Goal: Task Accomplishment & Management: Use online tool/utility

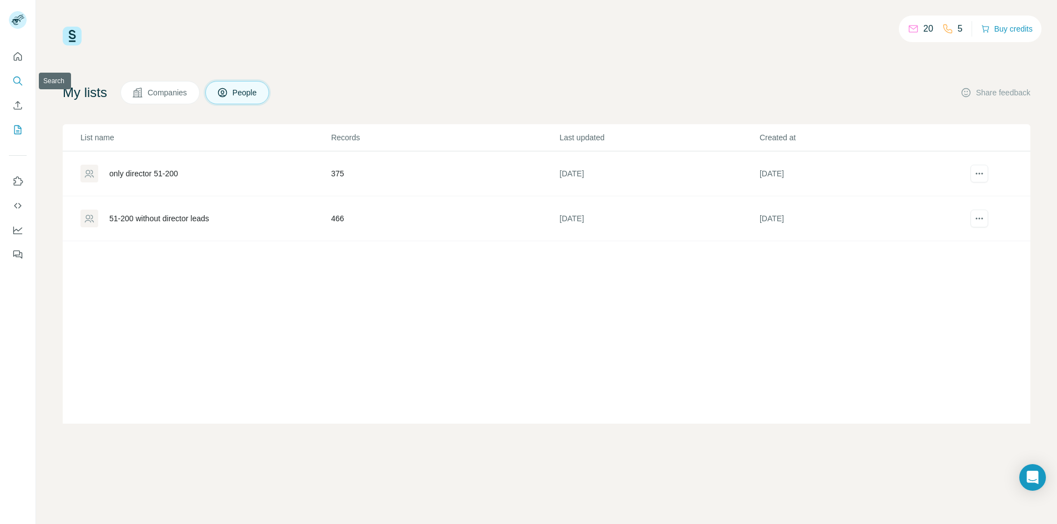
click at [18, 82] on icon "Search" at bounding box center [17, 80] width 11 height 11
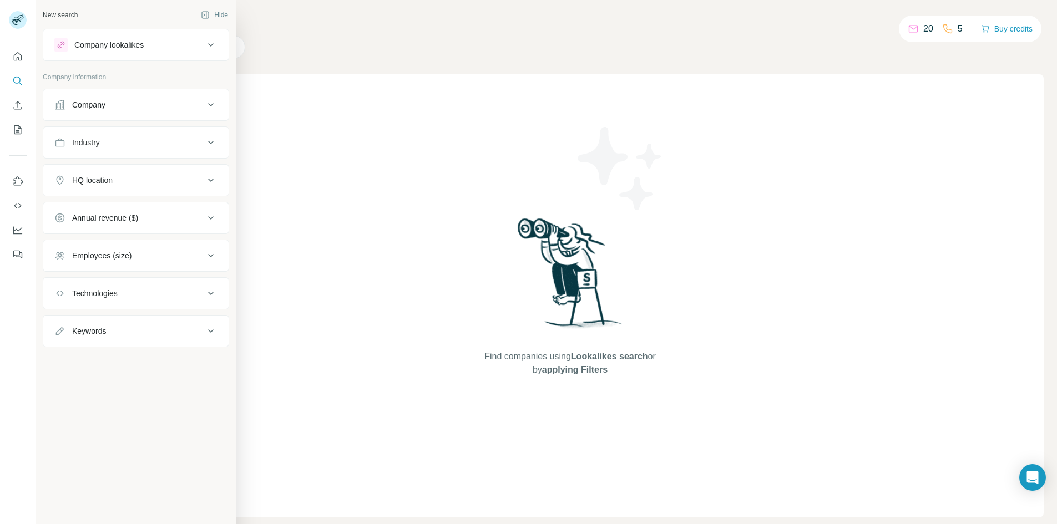
click at [170, 259] on div "Employees (size)" at bounding box center [129, 255] width 150 height 11
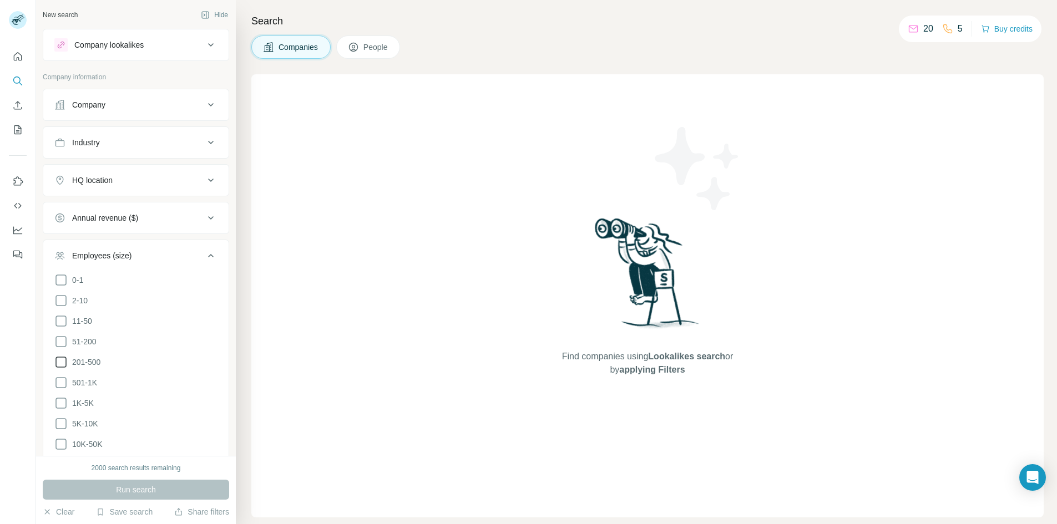
click at [62, 360] on icon at bounding box center [60, 362] width 13 height 13
click at [62, 361] on icon at bounding box center [61, 362] width 4 height 3
click at [60, 338] on icon at bounding box center [60, 341] width 13 height 13
click at [60, 357] on icon at bounding box center [60, 362] width 13 height 13
click at [194, 144] on div "Industry" at bounding box center [129, 142] width 150 height 11
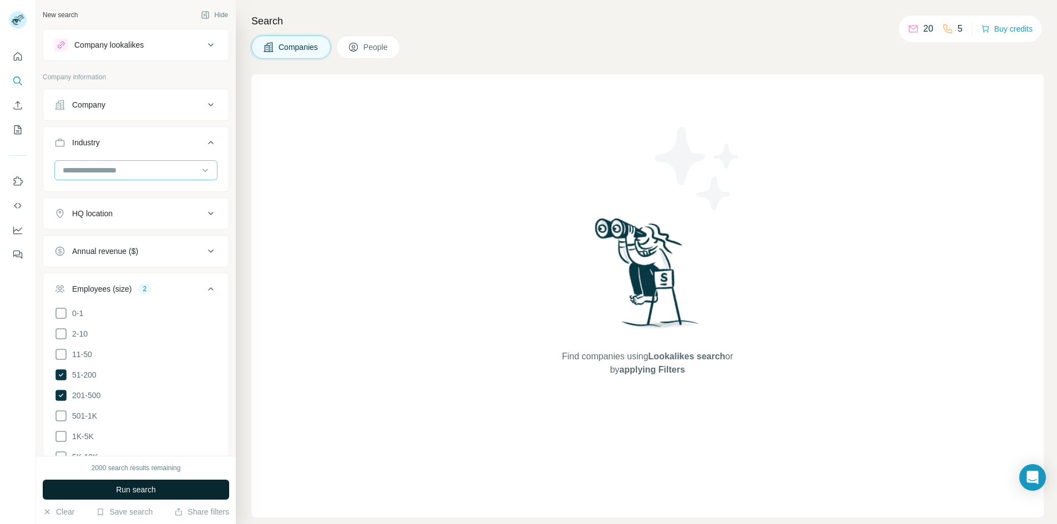
click at [138, 164] on div at bounding box center [130, 170] width 137 height 19
type input "****"
click at [104, 215] on p "Construction" at bounding box center [86, 215] width 44 height 11
click at [173, 254] on div "HQ location" at bounding box center [129, 253] width 150 height 11
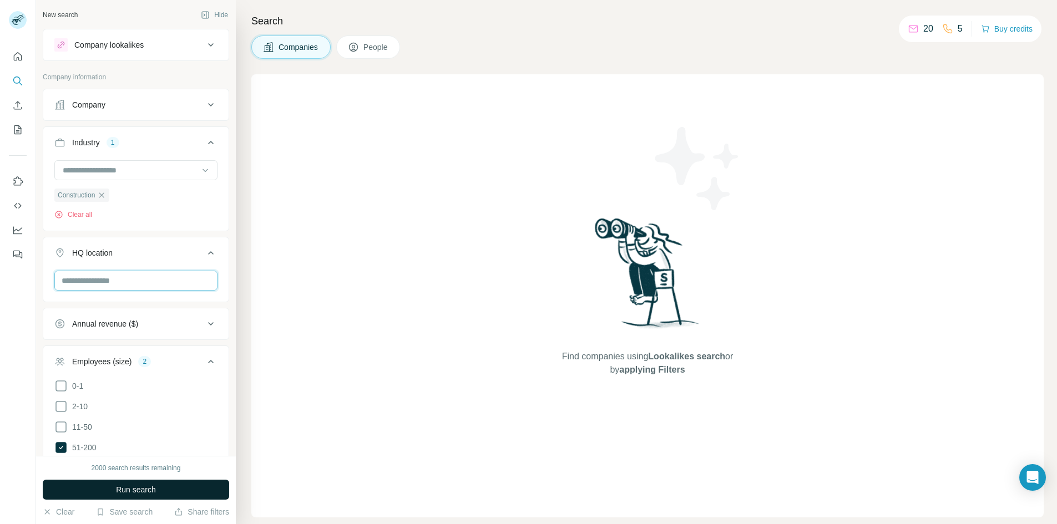
click at [118, 280] on input "text" at bounding box center [135, 281] width 163 height 20
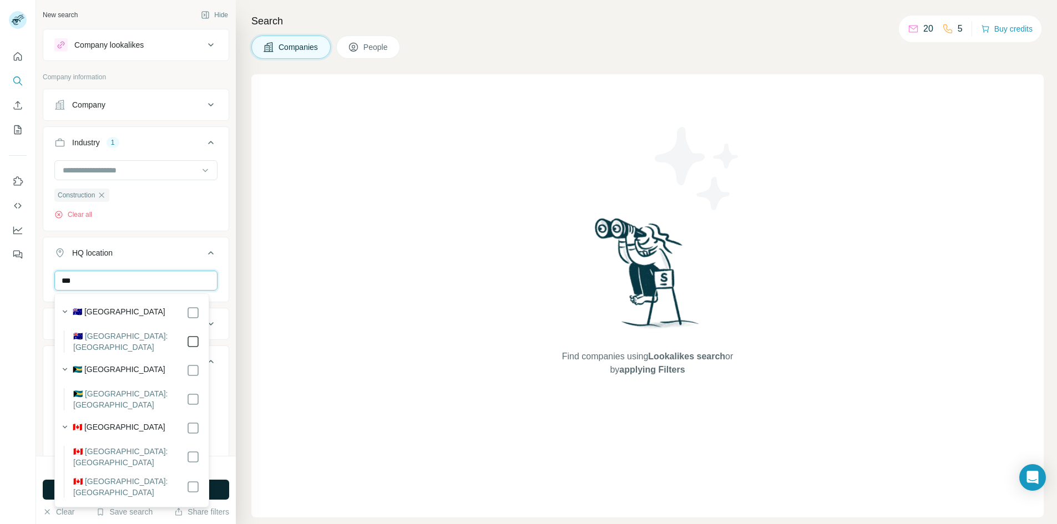
type input "***"
click at [208, 254] on icon at bounding box center [211, 252] width 6 height 3
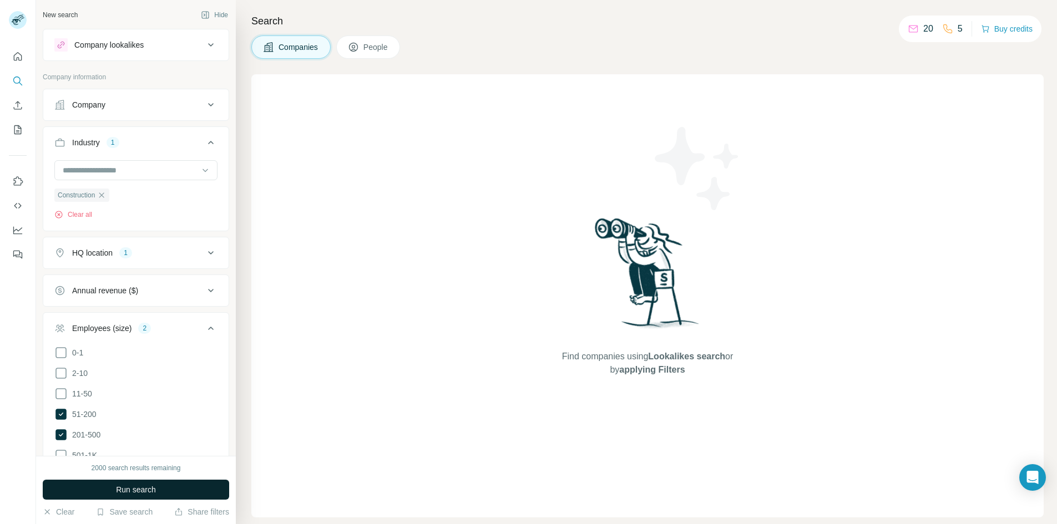
click at [204, 254] on icon at bounding box center [210, 252] width 13 height 13
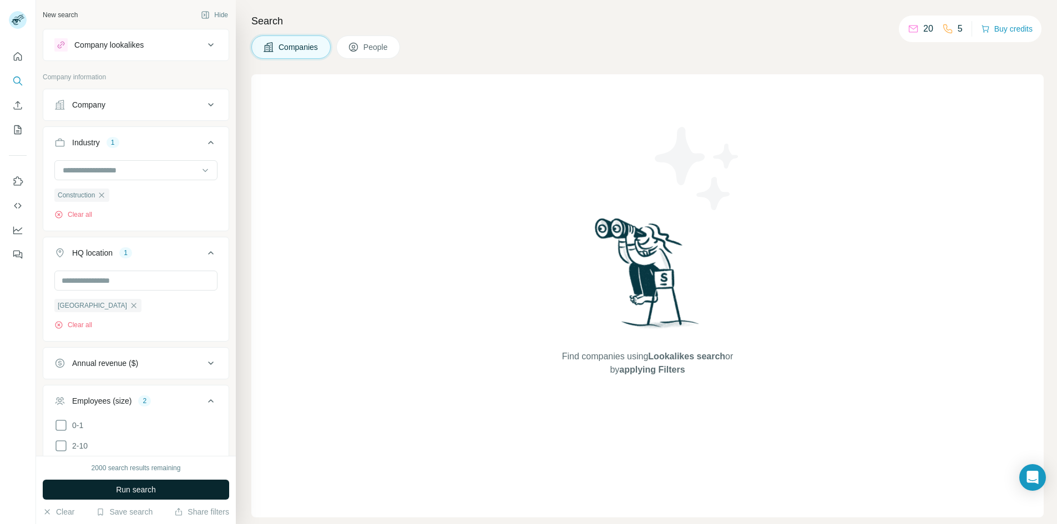
click at [208, 254] on icon at bounding box center [211, 252] width 6 height 3
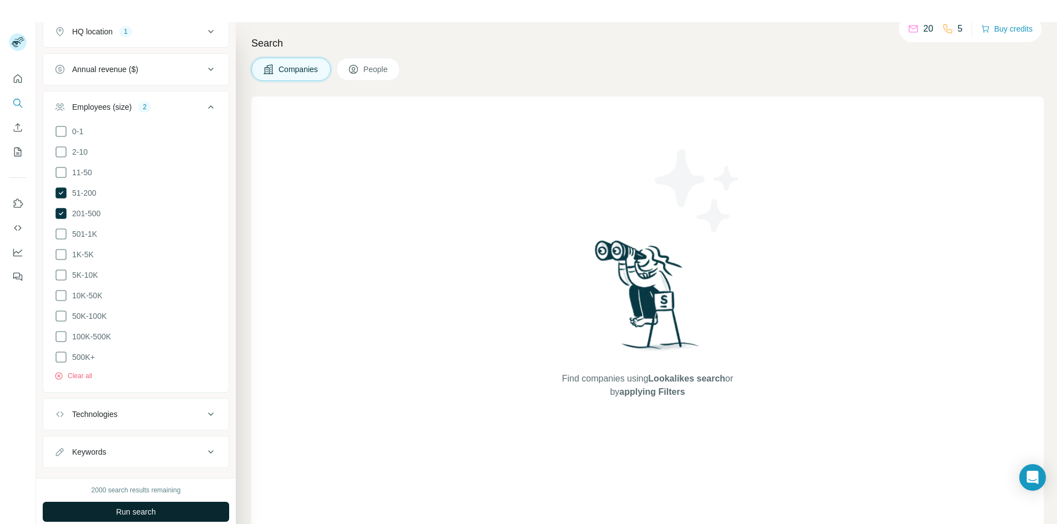
scroll to position [259, 0]
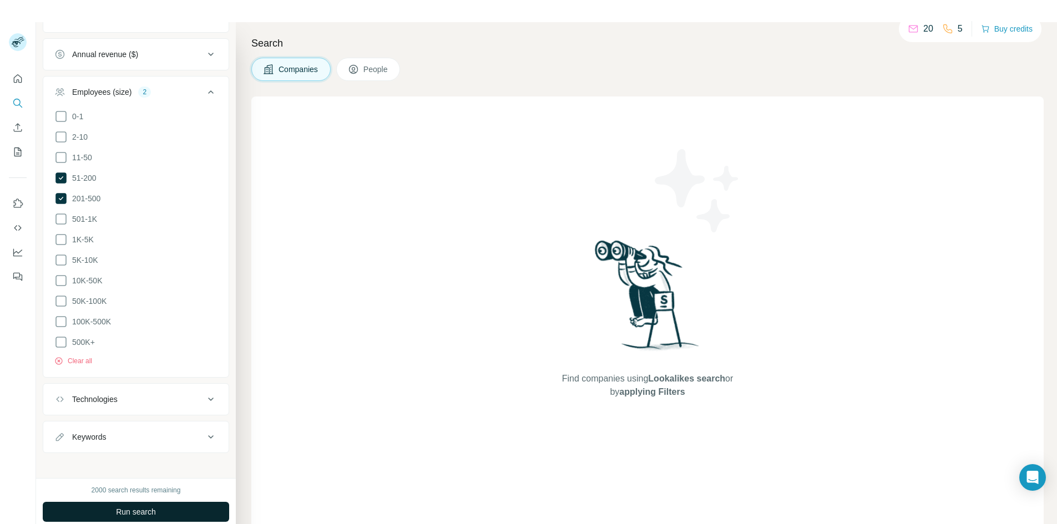
click at [146, 432] on div "Keywords" at bounding box center [129, 437] width 150 height 11
click at [100, 458] on input "text" at bounding box center [124, 465] width 141 height 20
paste input "**********"
type input "**********"
click at [206, 457] on button "button" at bounding box center [209, 465] width 18 height 20
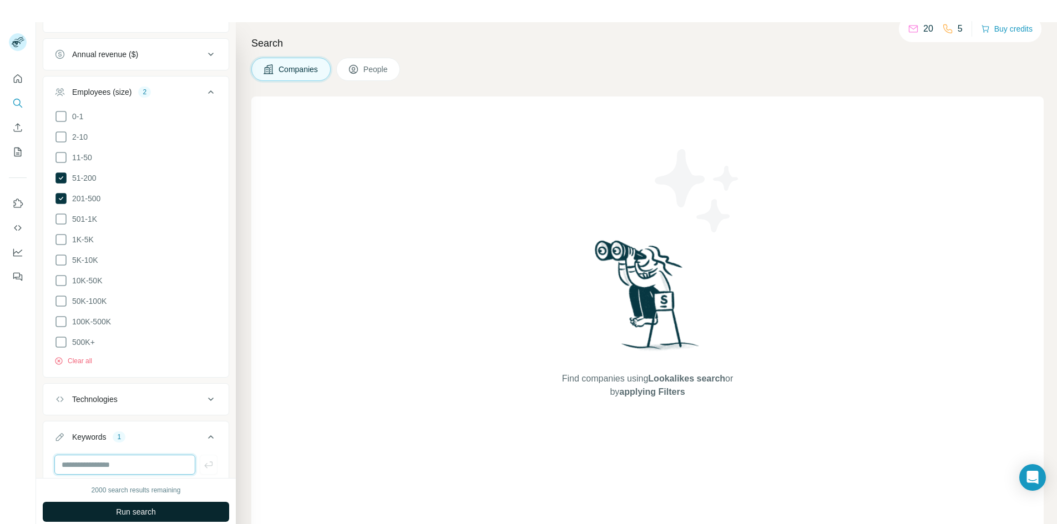
click at [139, 458] on input "text" at bounding box center [124, 465] width 141 height 20
paste input "**********"
drag, startPoint x: 93, startPoint y: 460, endPoint x: 149, endPoint y: 460, distance: 56.6
click at [149, 460] on input "**********" at bounding box center [124, 465] width 141 height 20
type input "********"
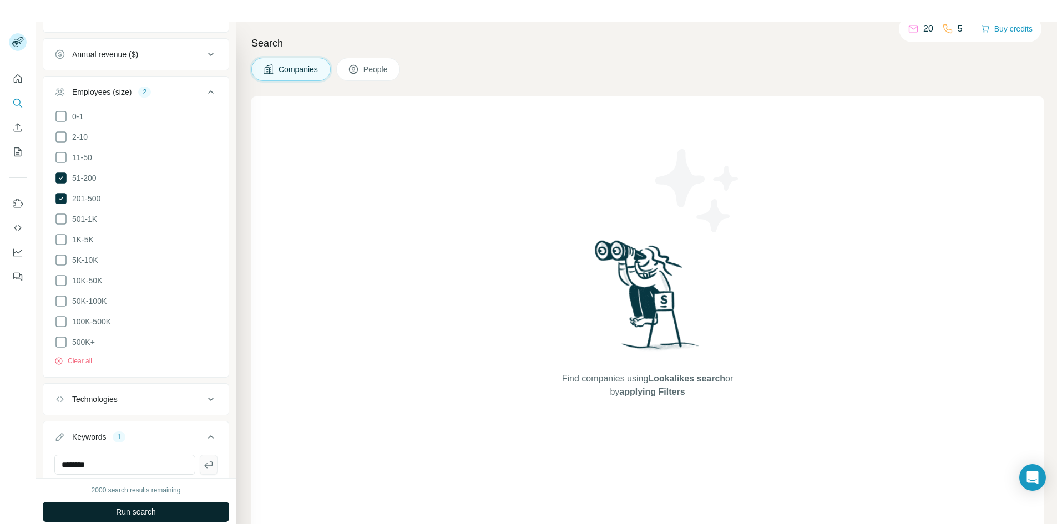
click at [203, 462] on icon "button" at bounding box center [208, 465] width 11 height 11
click at [127, 512] on span "Run search" at bounding box center [136, 512] width 40 height 11
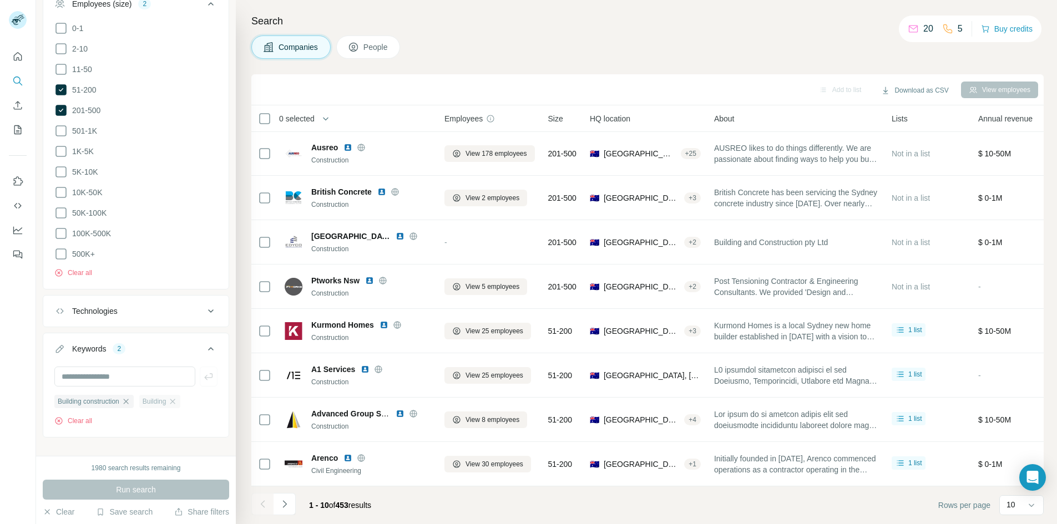
scroll to position [332, 0]
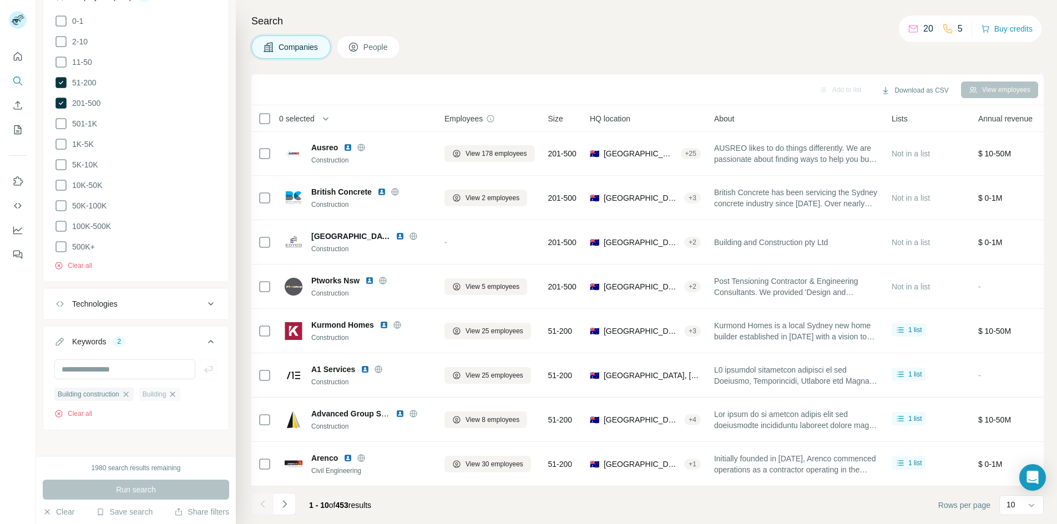
click at [177, 391] on icon "button" at bounding box center [172, 394] width 9 height 9
click at [130, 390] on icon "button" at bounding box center [126, 394] width 9 height 9
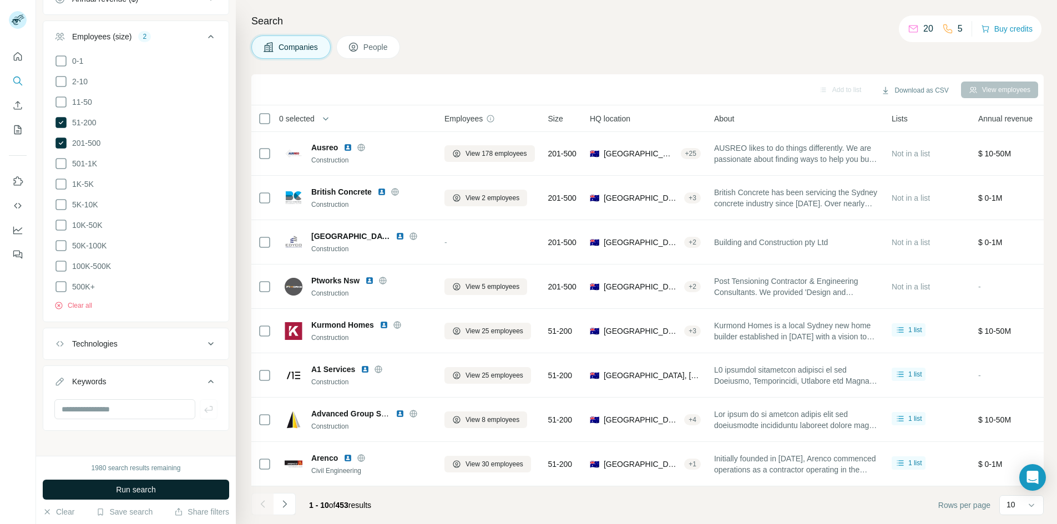
click at [140, 494] on span "Run search" at bounding box center [136, 490] width 40 height 11
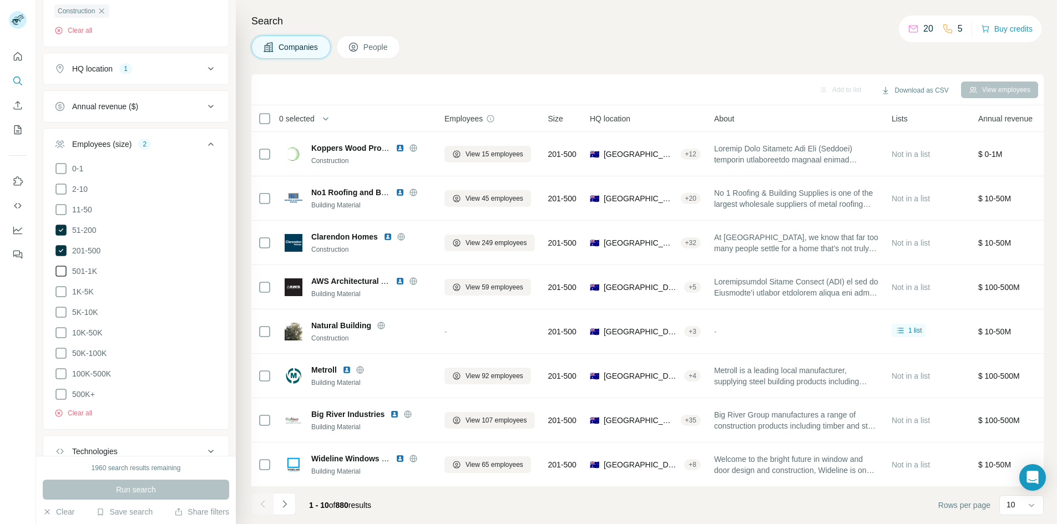
scroll to position [181, 0]
drag, startPoint x: 22, startPoint y: 128, endPoint x: 0, endPoint y: 148, distance: 30.2
click at [0, 148] on div at bounding box center [18, 152] width 36 height 225
click at [63, 232] on icon at bounding box center [61, 233] width 4 height 3
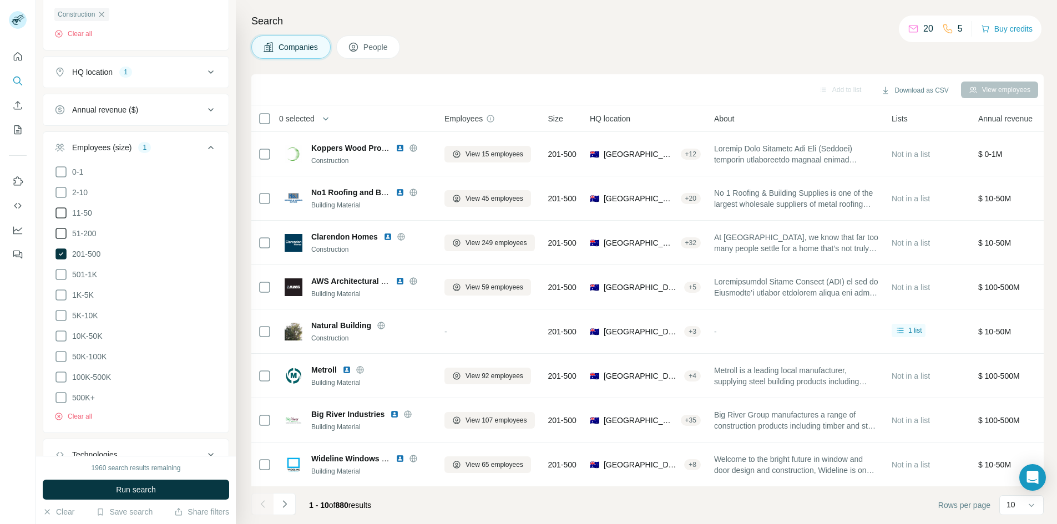
click at [64, 214] on icon at bounding box center [60, 212] width 13 height 13
click at [125, 488] on span "Run search" at bounding box center [136, 490] width 40 height 11
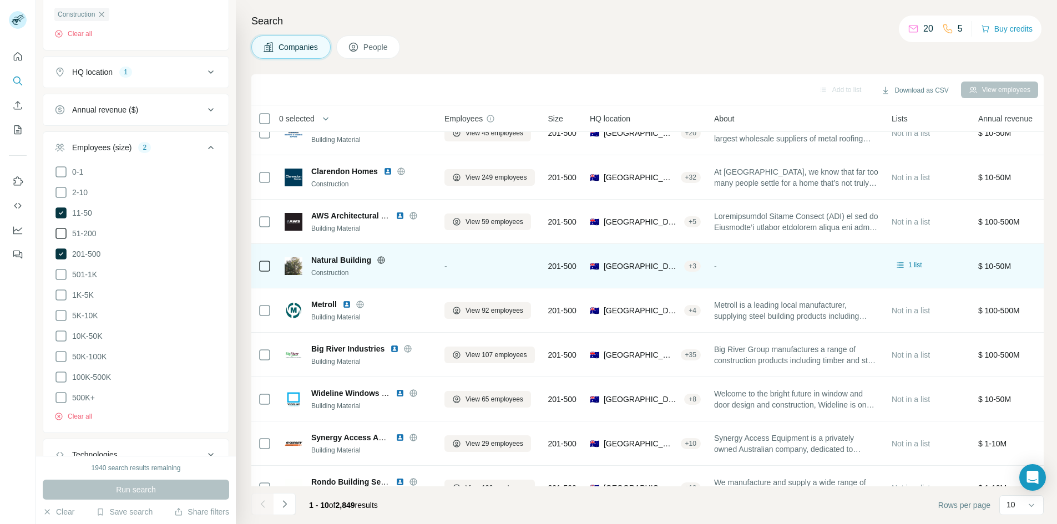
scroll to position [95, 0]
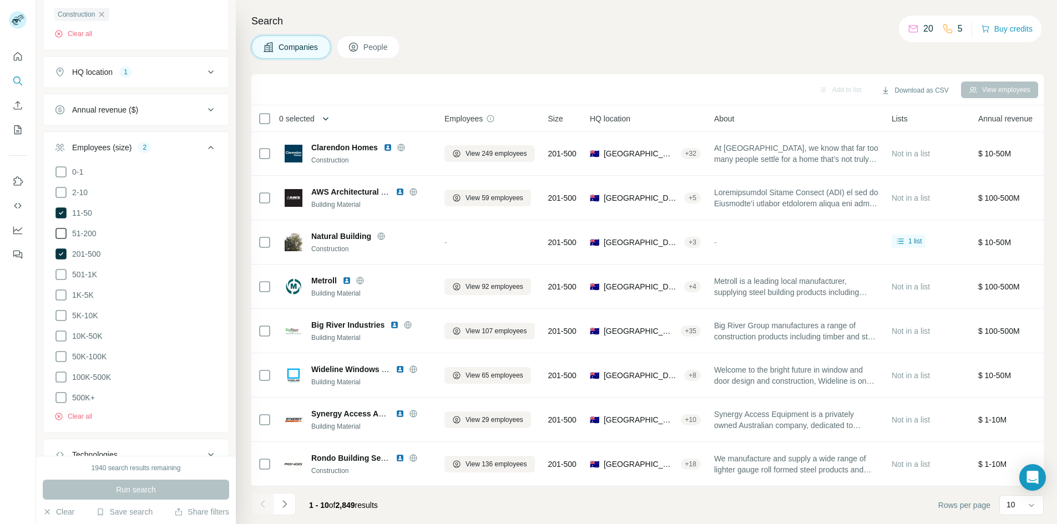
click at [323, 118] on button "button" at bounding box center [326, 119] width 22 height 22
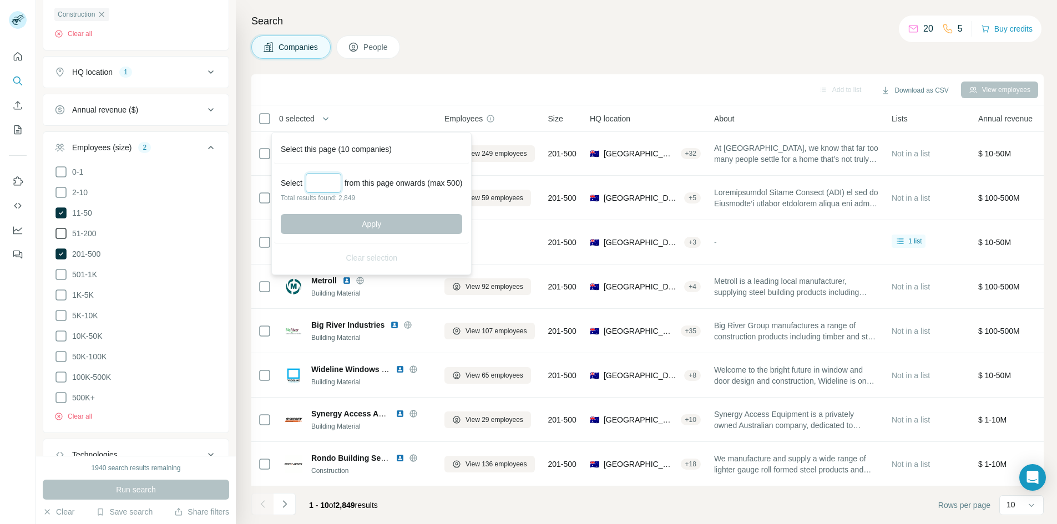
click at [327, 183] on input "Select a number (up to 500)" at bounding box center [324, 183] width 36 height 20
type input "***"
click at [356, 221] on button "Apply" at bounding box center [371, 224] width 181 height 20
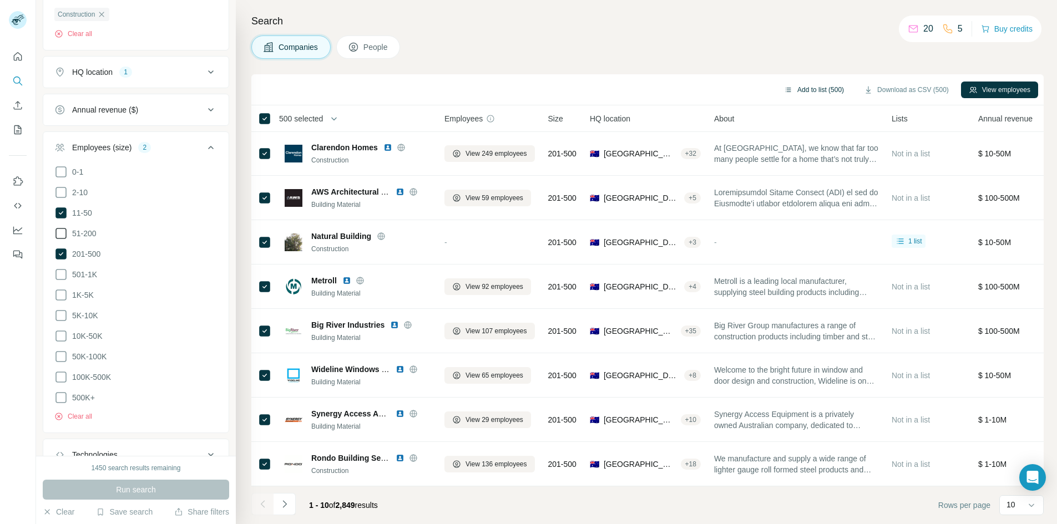
click at [826, 93] on button "Add to list (500)" at bounding box center [813, 90] width 75 height 17
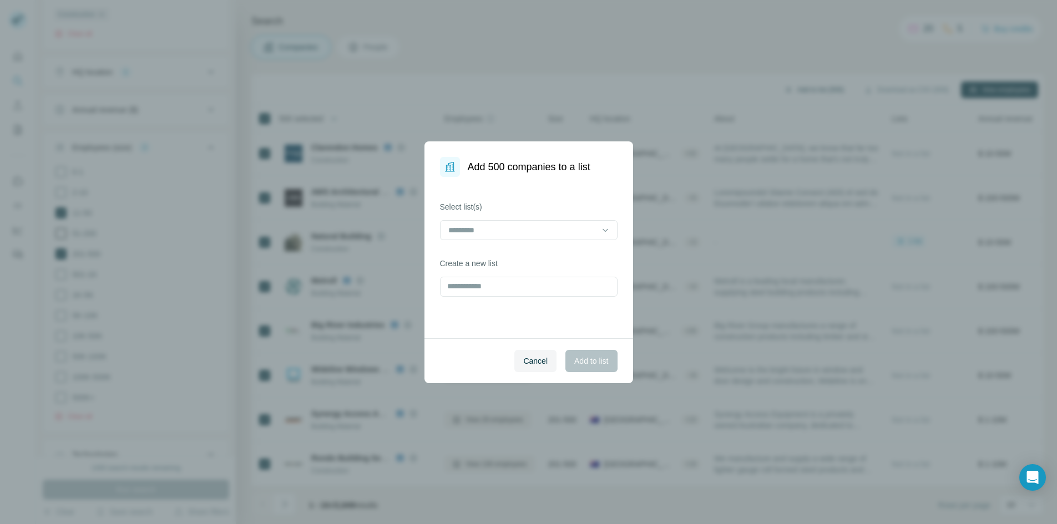
click at [795, 88] on div "Add 500 companies to a list Select list(s) Create a new list Cancel Add to list" at bounding box center [528, 262] width 1057 height 524
click at [489, 284] on input "text" at bounding box center [529, 287] width 178 height 20
type input "**********"
click at [591, 364] on span "Add to list" at bounding box center [591, 361] width 34 height 11
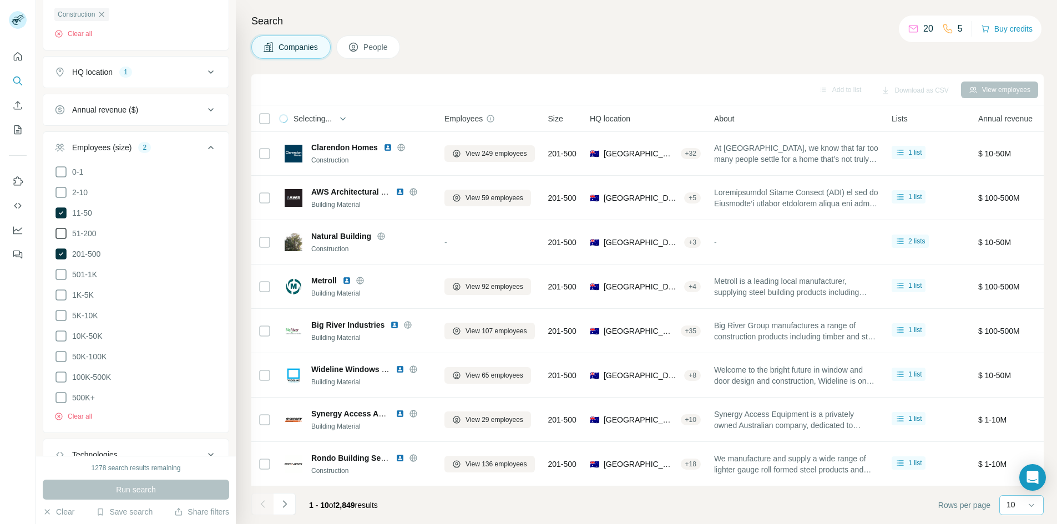
click at [1010, 508] on p "10" at bounding box center [1011, 504] width 9 height 11
click at [1013, 420] on p "60" at bounding box center [1013, 420] width 9 height 11
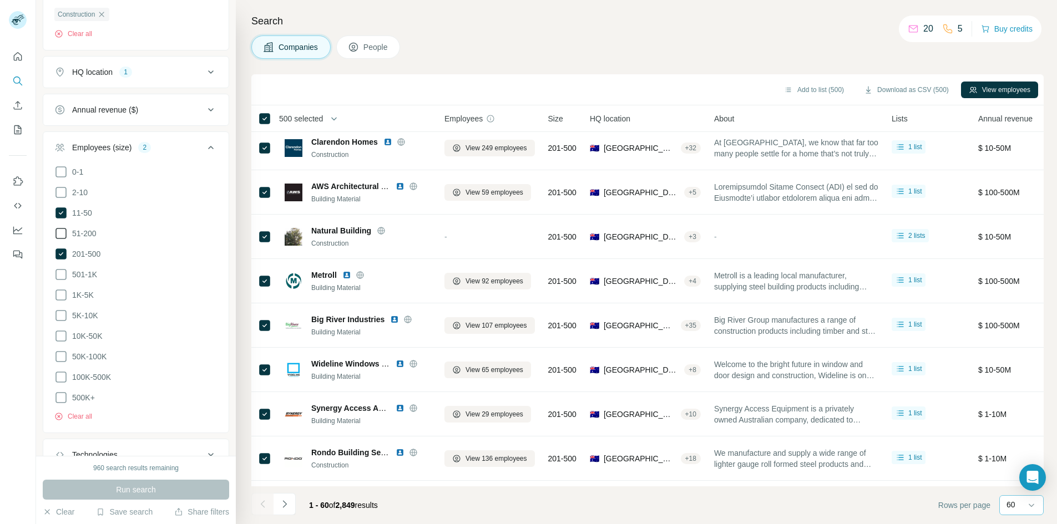
click at [292, 506] on button "Navigate to next page" at bounding box center [285, 504] width 22 height 22
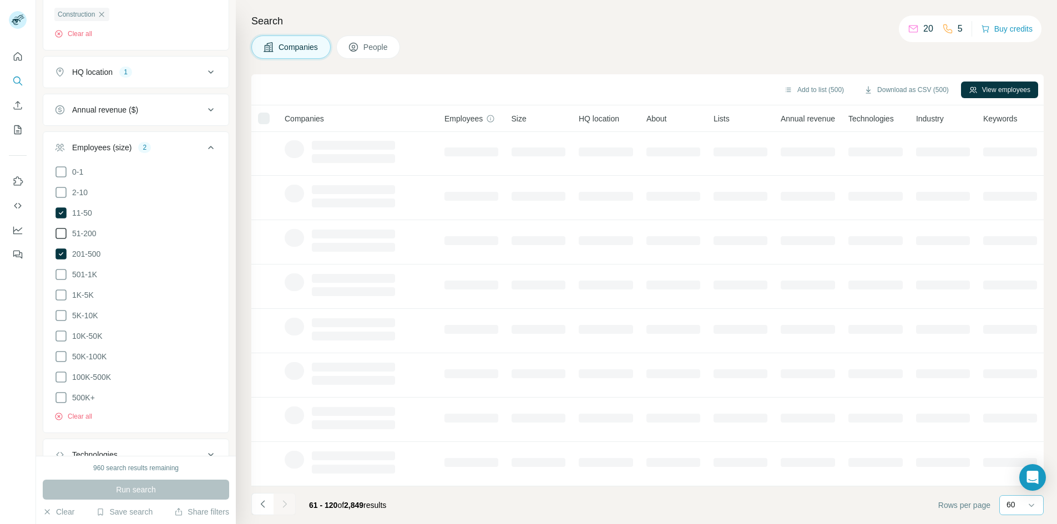
click at [292, 506] on div at bounding box center [285, 504] width 22 height 22
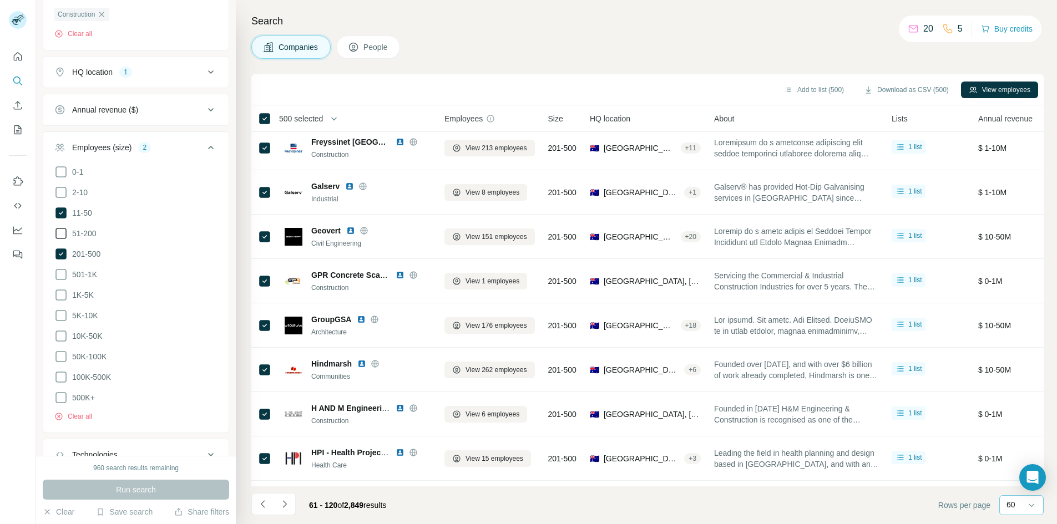
click at [287, 505] on icon "Navigate to next page" at bounding box center [284, 504] width 11 height 11
click at [287, 505] on div at bounding box center [285, 504] width 22 height 22
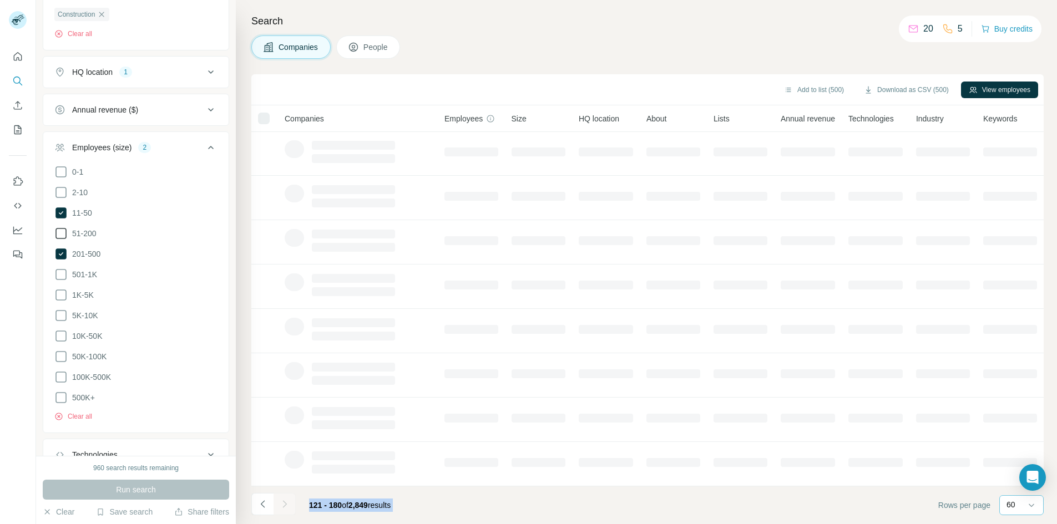
click at [287, 505] on div at bounding box center [285, 504] width 22 height 22
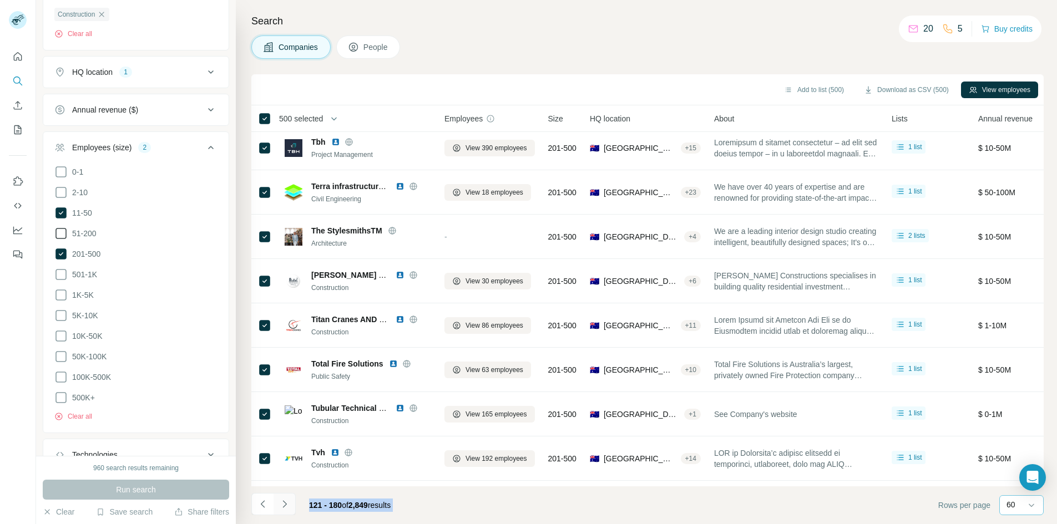
click at [286, 505] on icon "Navigate to next page" at bounding box center [284, 504] width 11 height 11
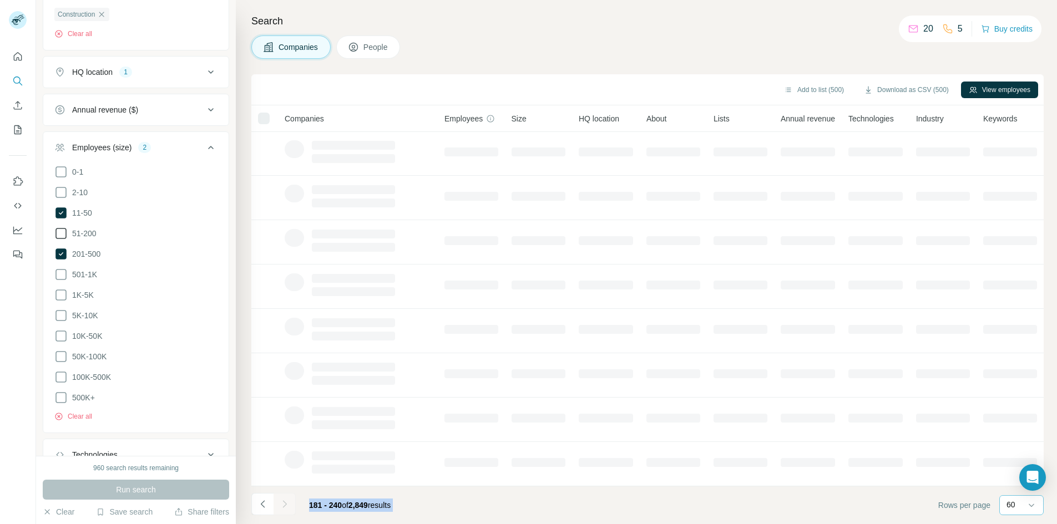
click at [286, 505] on div at bounding box center [285, 504] width 22 height 22
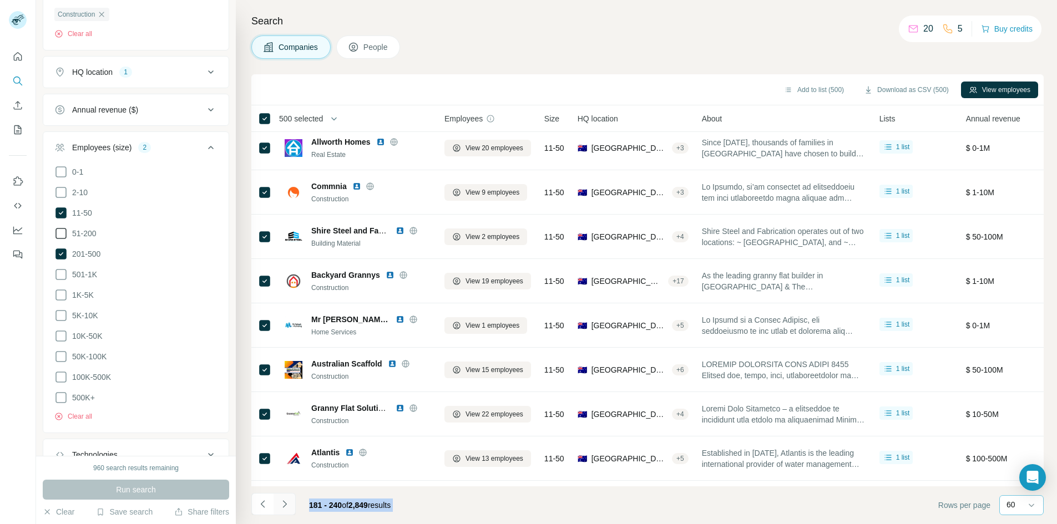
click at [286, 505] on icon "Navigate to next page" at bounding box center [284, 504] width 11 height 11
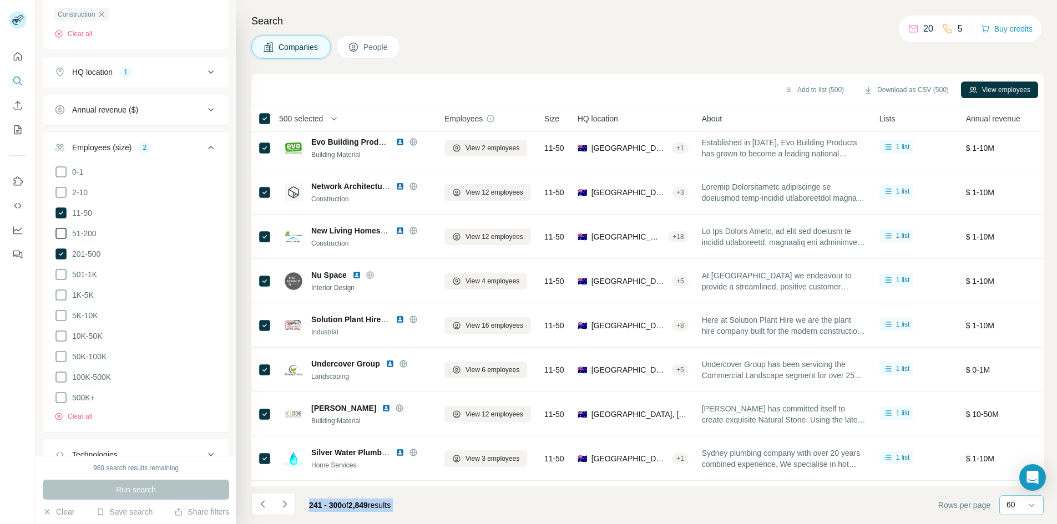
click at [286, 506] on icon "Navigate to next page" at bounding box center [284, 504] width 11 height 11
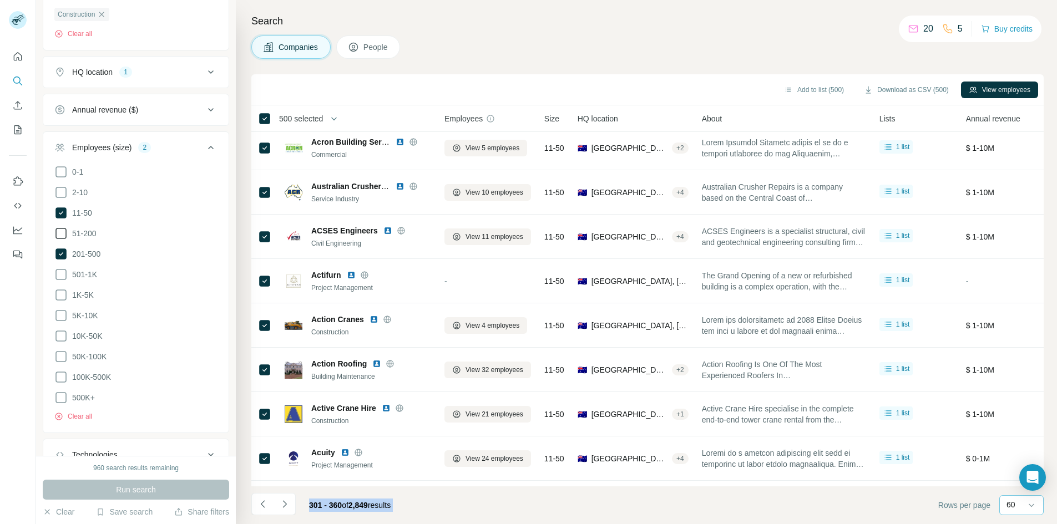
click at [286, 506] on icon "Navigate to next page" at bounding box center [284, 504] width 11 height 11
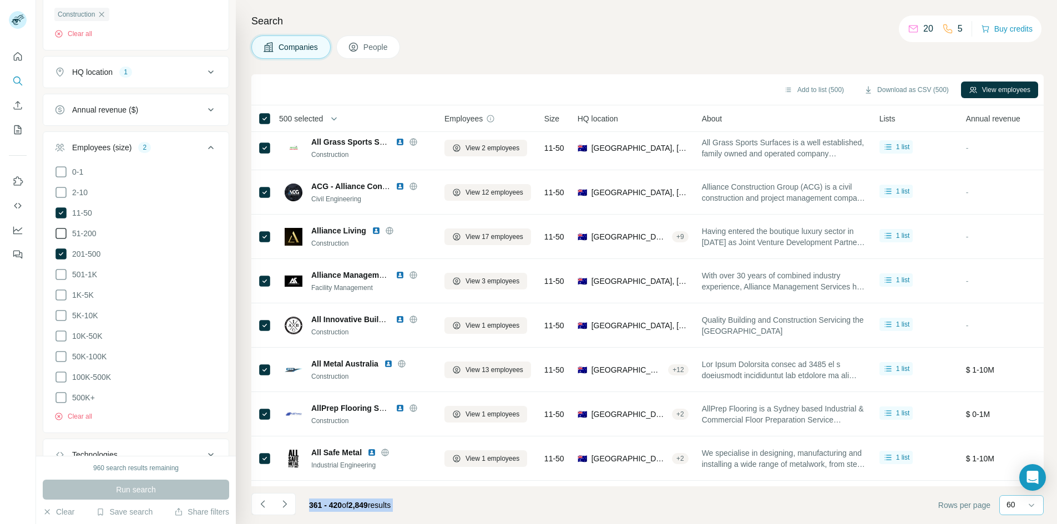
click at [286, 506] on icon "Navigate to next page" at bounding box center [284, 504] width 11 height 11
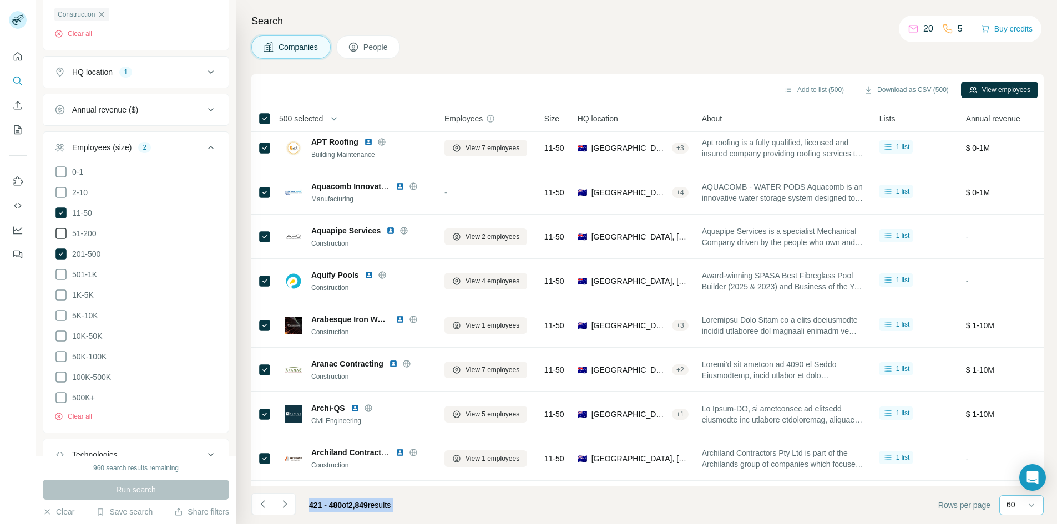
click at [286, 506] on icon "Navigate to next page" at bounding box center [284, 504] width 11 height 11
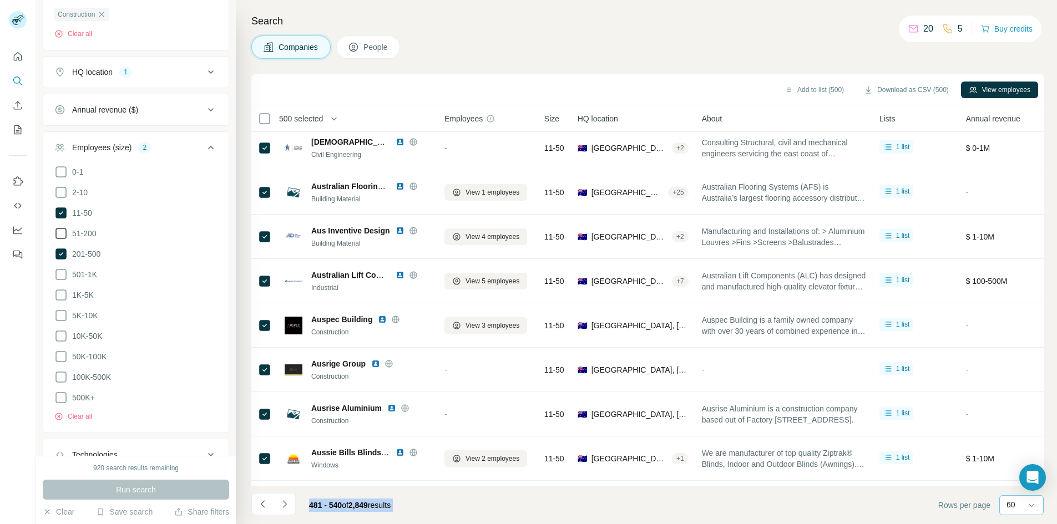
click at [286, 506] on icon "Navigate to next page" at bounding box center [284, 504] width 11 height 11
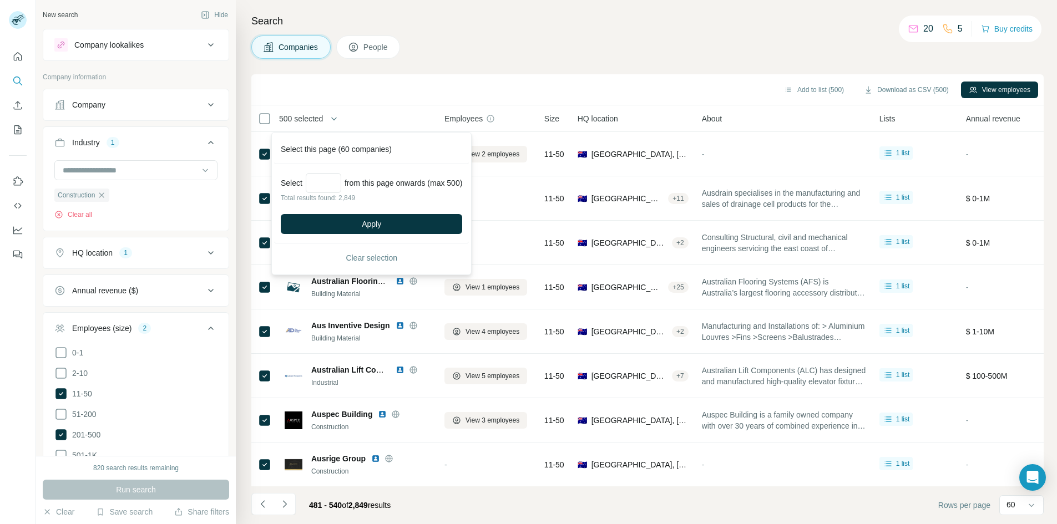
scroll to position [95, 0]
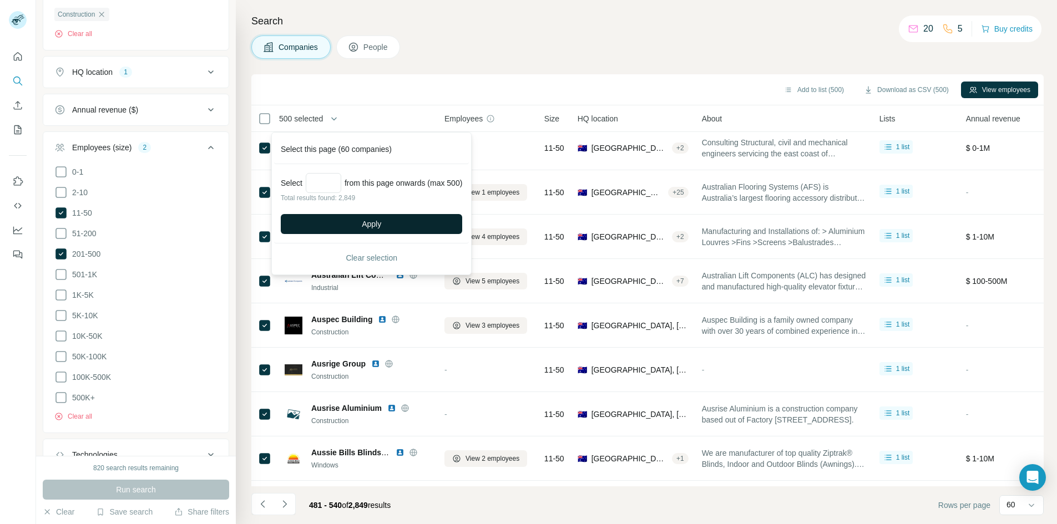
type input "***"
click at [354, 218] on button "Apply" at bounding box center [371, 224] width 181 height 20
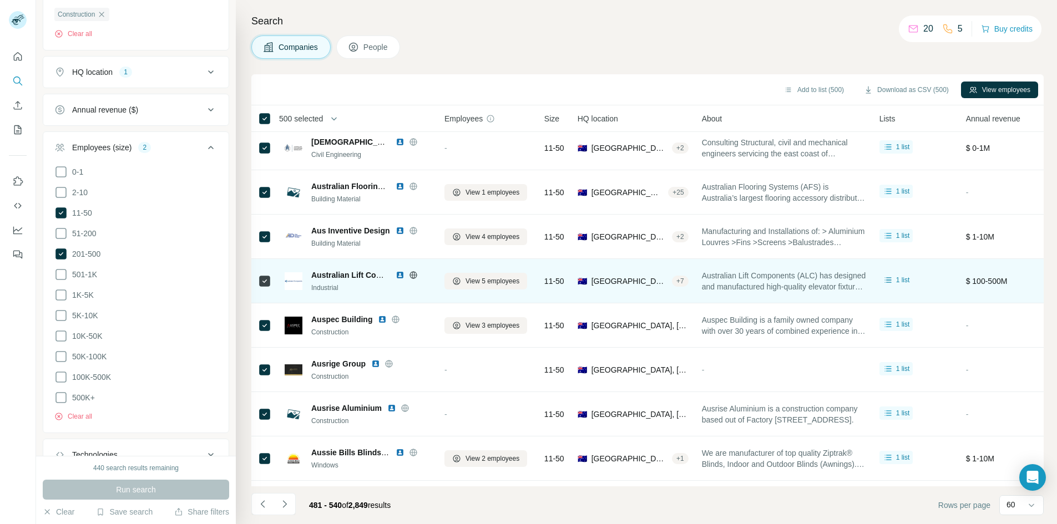
scroll to position [150, 0]
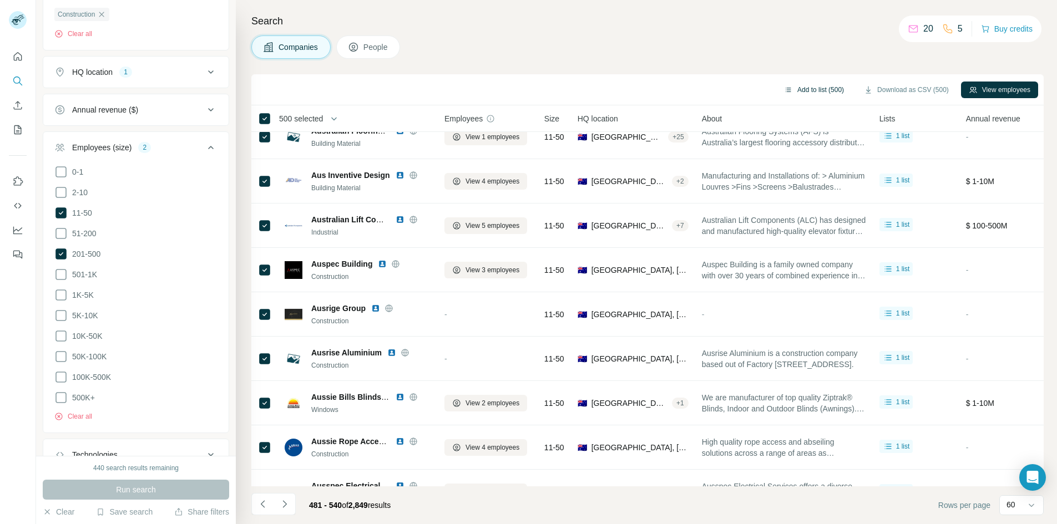
click at [796, 89] on button "Add to list (500)" at bounding box center [813, 90] width 75 height 17
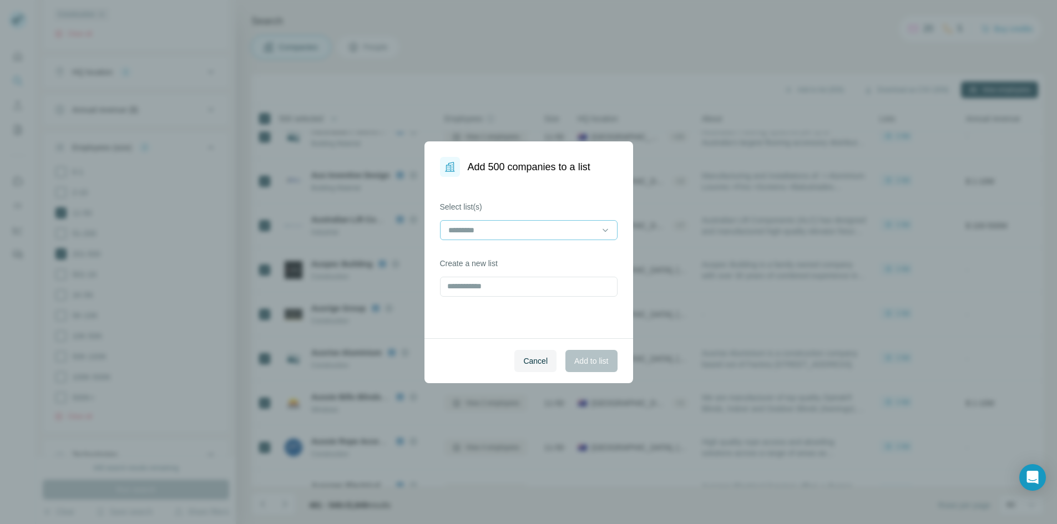
click at [502, 236] on input at bounding box center [522, 230] width 150 height 12
click at [490, 256] on p "11-50 & 200-500" at bounding box center [479, 255] width 58 height 11
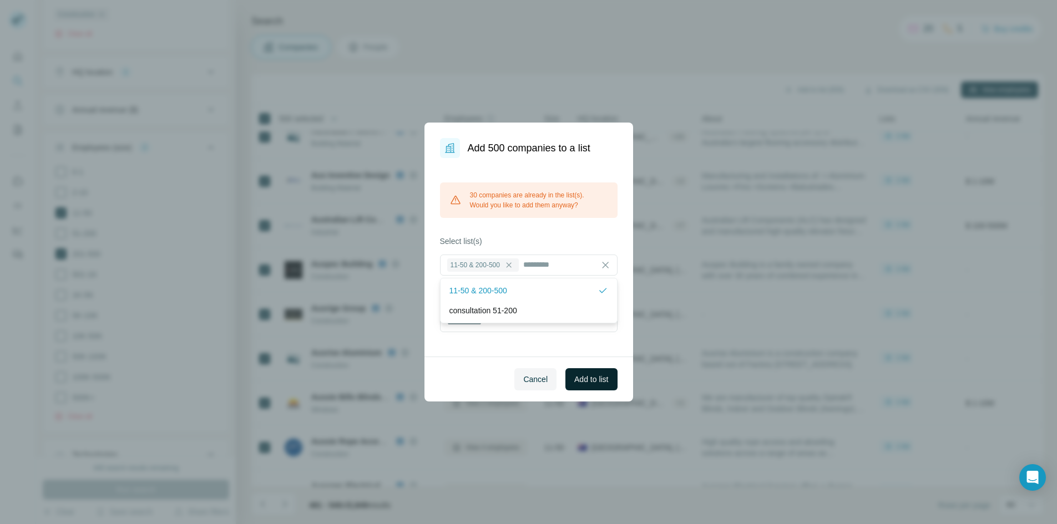
click at [593, 377] on span "Add to list" at bounding box center [591, 379] width 34 height 11
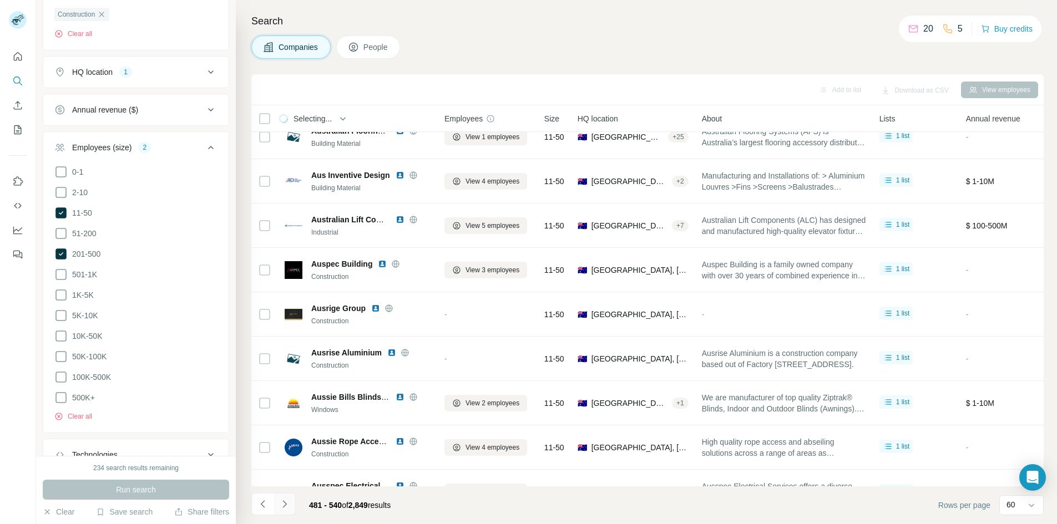
click at [282, 508] on icon "Navigate to next page" at bounding box center [284, 504] width 11 height 11
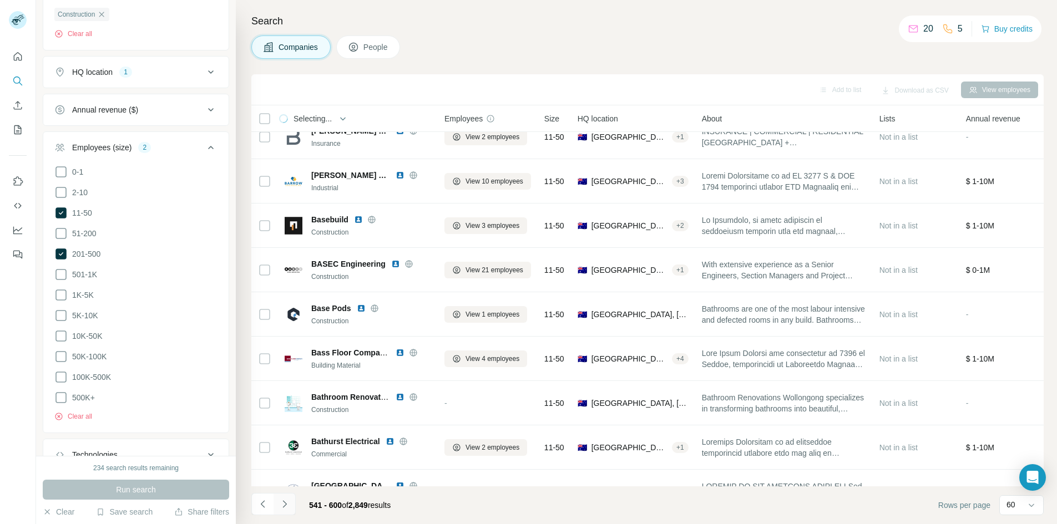
click at [282, 508] on icon "Navigate to next page" at bounding box center [284, 504] width 11 height 11
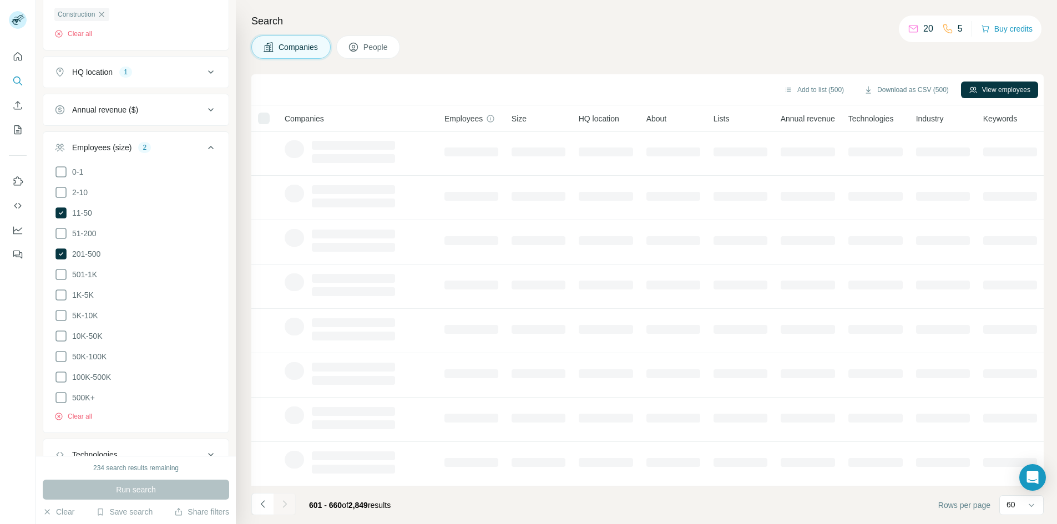
scroll to position [95, 0]
click at [282, 509] on div at bounding box center [285, 504] width 22 height 22
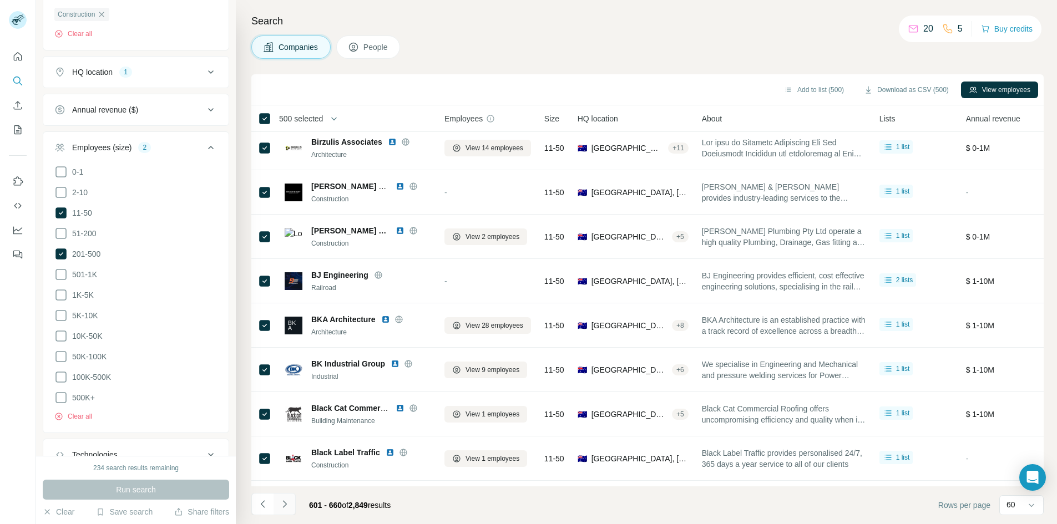
scroll to position [150, 0]
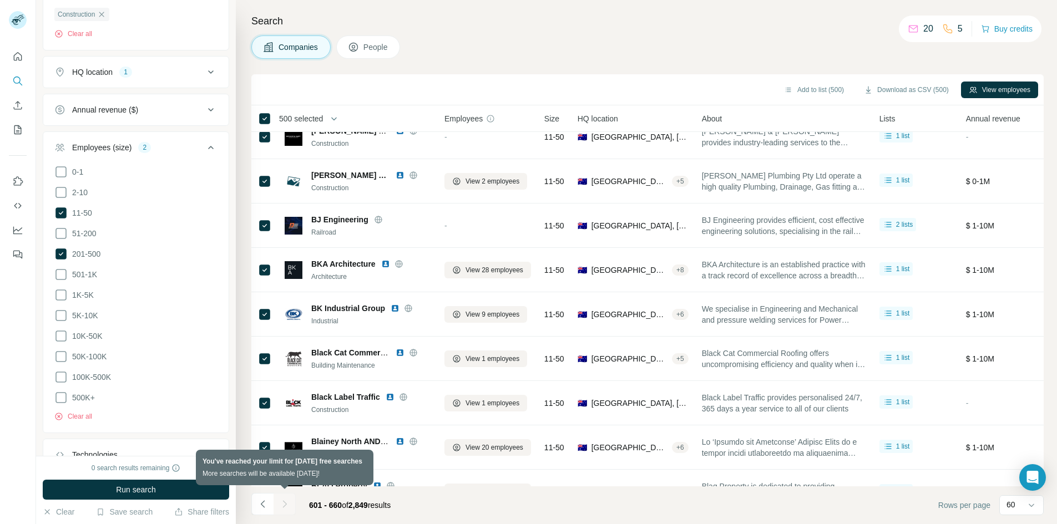
click at [285, 508] on div at bounding box center [285, 504] width 22 height 22
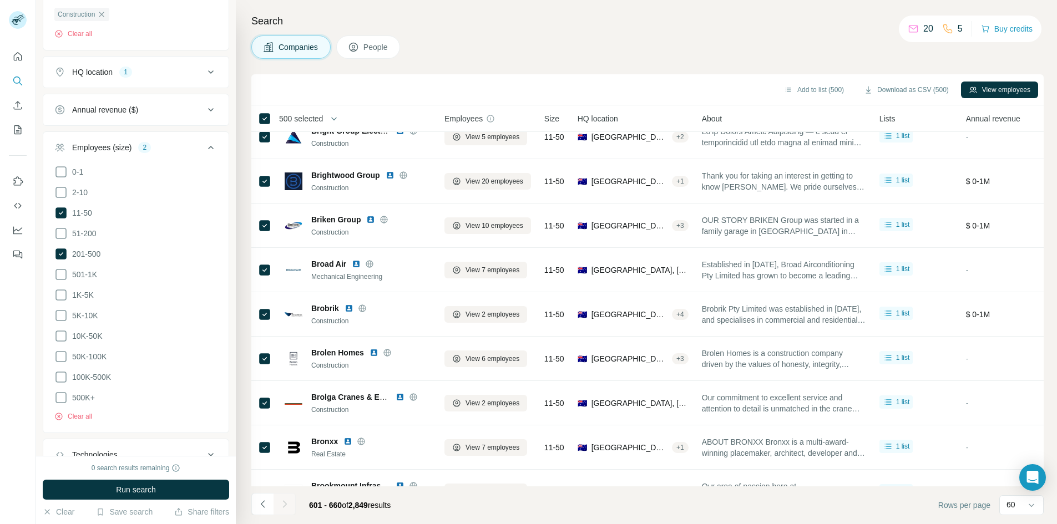
scroll to position [2315, 0]
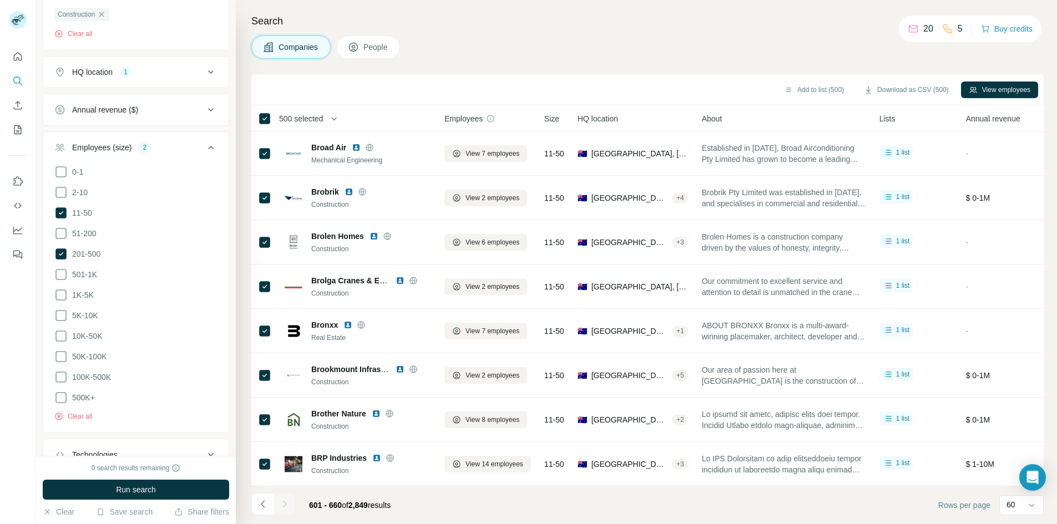
click at [498, 509] on footer "601 - 660 of 2,849 results Rows per page 60" at bounding box center [647, 506] width 793 height 38
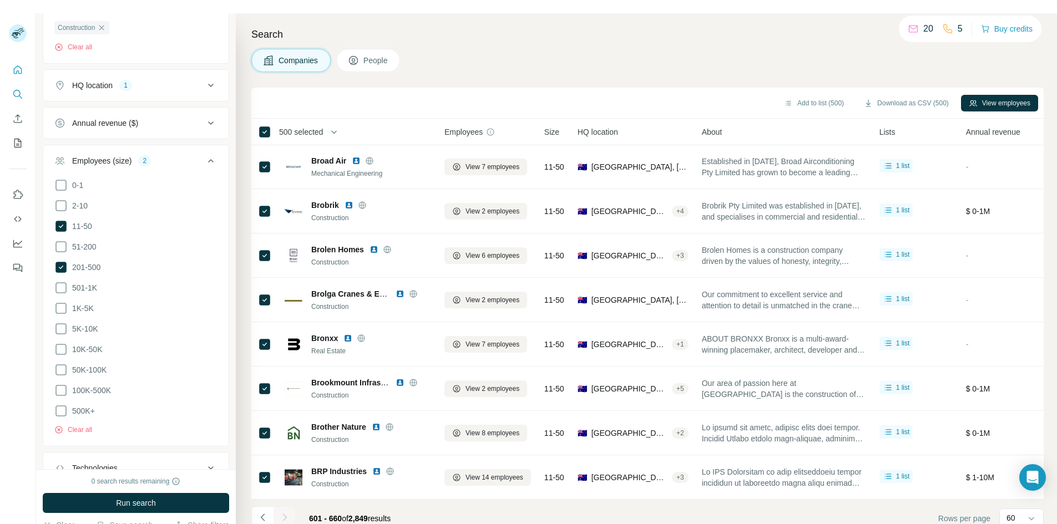
scroll to position [0, 0]
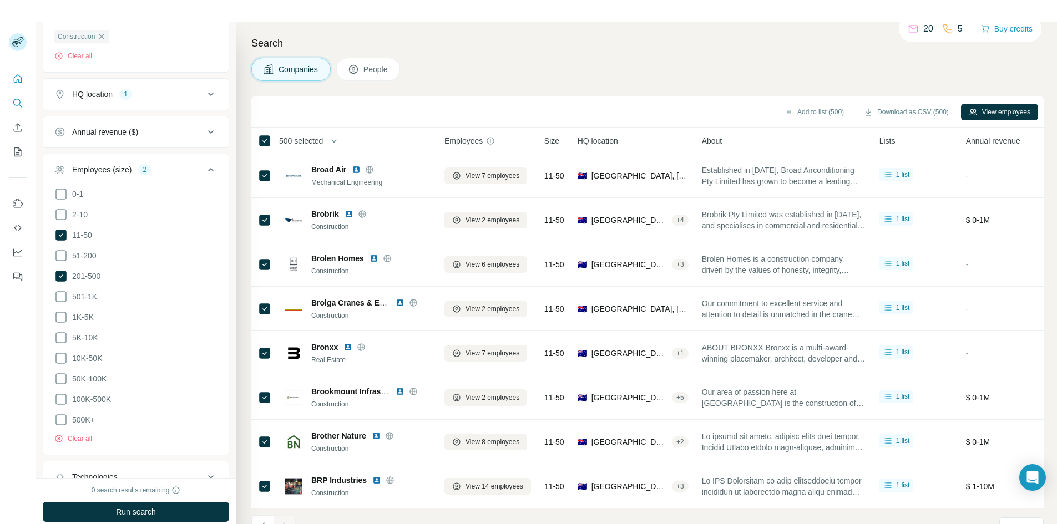
drag, startPoint x: 16, startPoint y: 83, endPoint x: 571, endPoint y: 56, distance: 556.2
click at [571, 56] on div "Search Companies People Add to list (500) Download as CSV (500) View employees …" at bounding box center [646, 284] width 821 height 524
drag, startPoint x: 15, startPoint y: 129, endPoint x: 421, endPoint y: 110, distance: 406.7
click at [515, 92] on div "Search Companies People Add to list (500) Download as CSV (500) View employees …" at bounding box center [646, 284] width 821 height 524
click at [511, 63] on div "Companies People" at bounding box center [647, 69] width 793 height 23
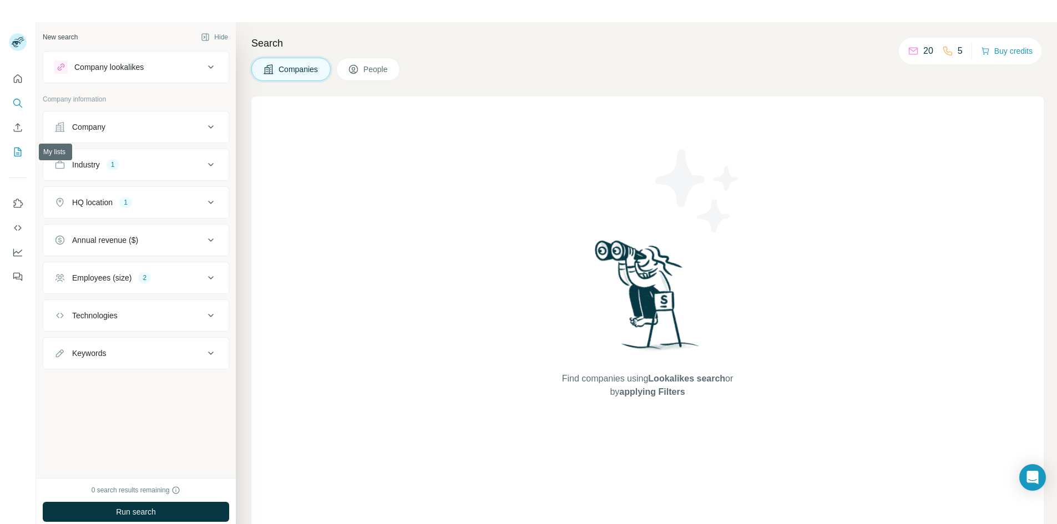
click at [13, 149] on icon "My lists" at bounding box center [17, 152] width 11 height 11
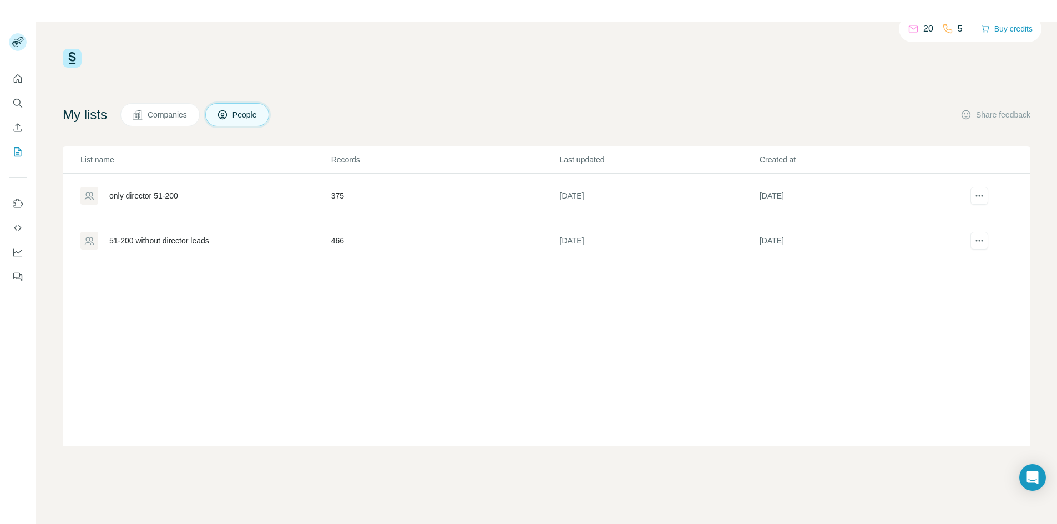
click at [169, 112] on span "Companies" at bounding box center [168, 114] width 41 height 11
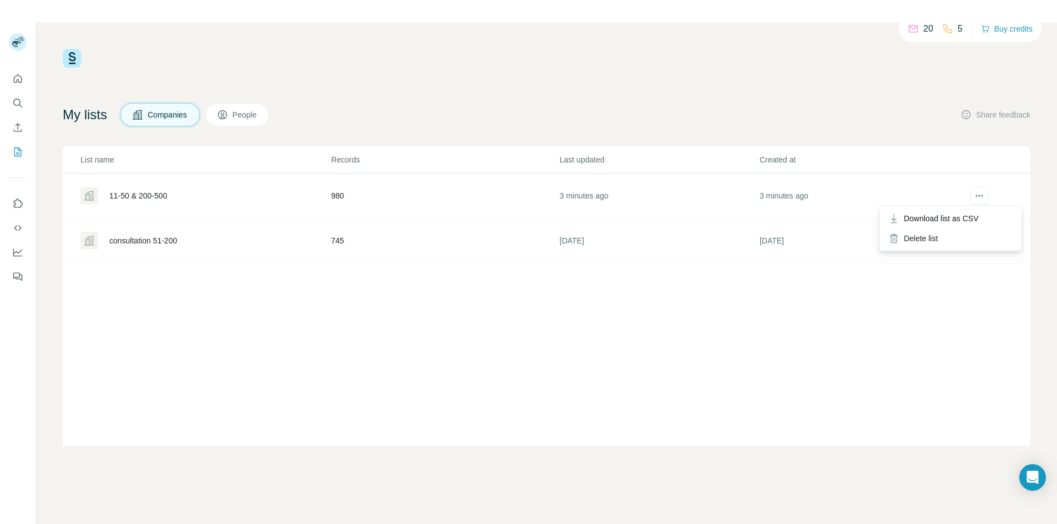
click at [992, 190] on div at bounding box center [980, 196] width 40 height 18
click at [966, 215] on span "Download list as CSV" at bounding box center [941, 218] width 75 height 11
